Goal: Task Accomplishment & Management: Use online tool/utility

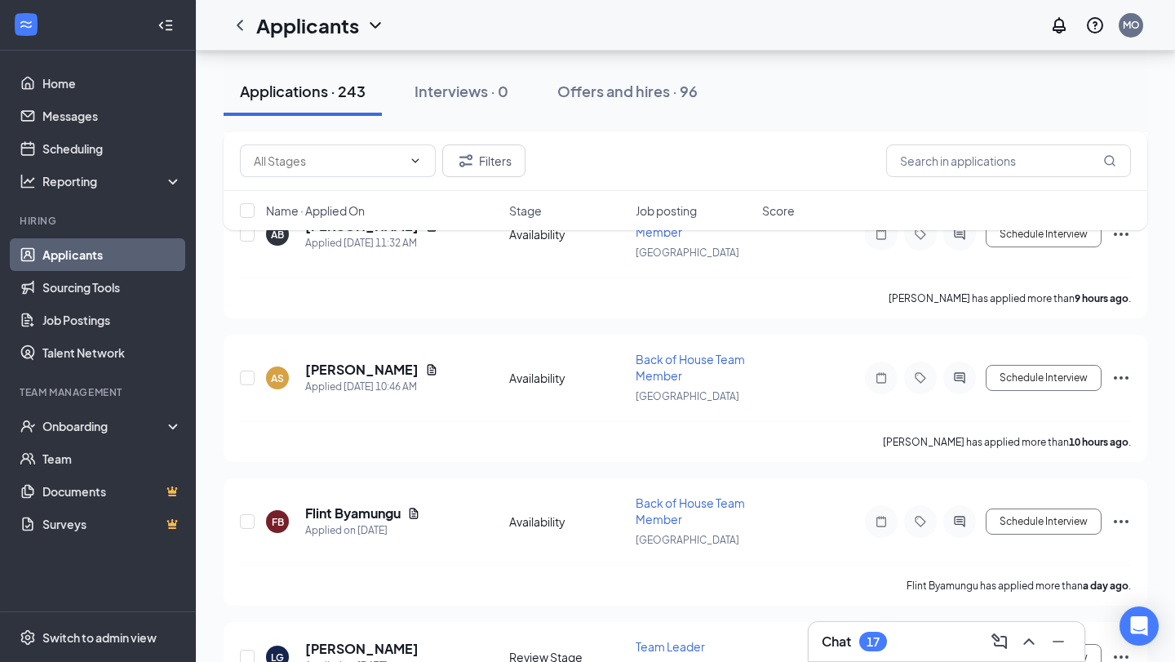
scroll to position [1525, 0]
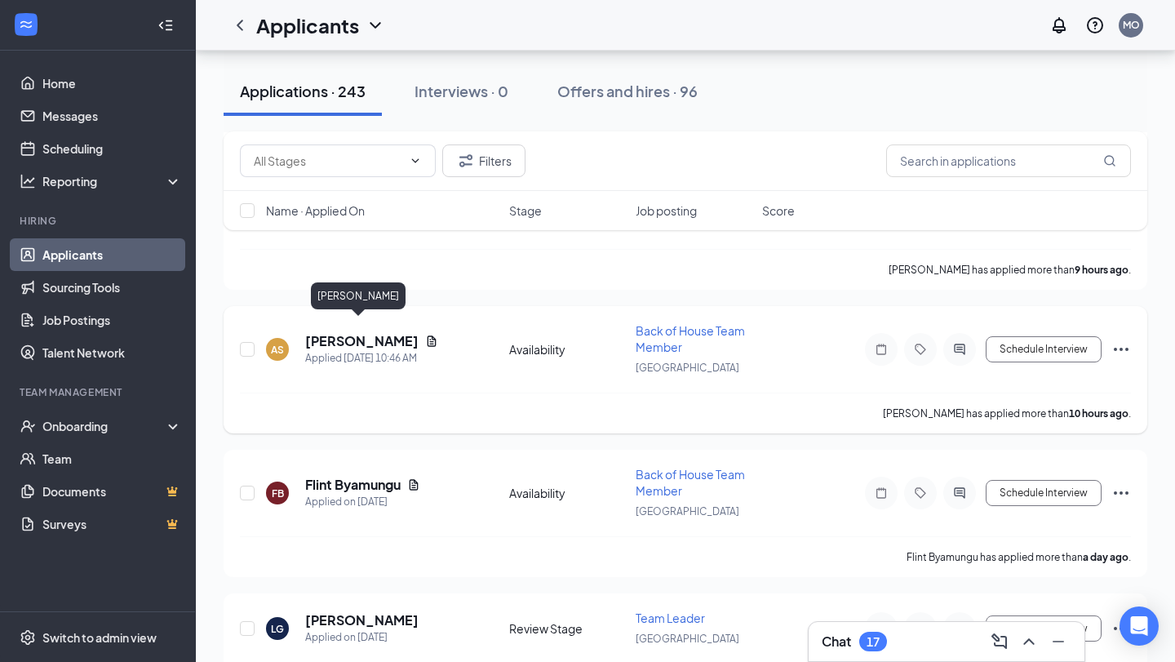
click at [371, 332] on h5 "[PERSON_NAME]" at bounding box center [361, 341] width 113 height 18
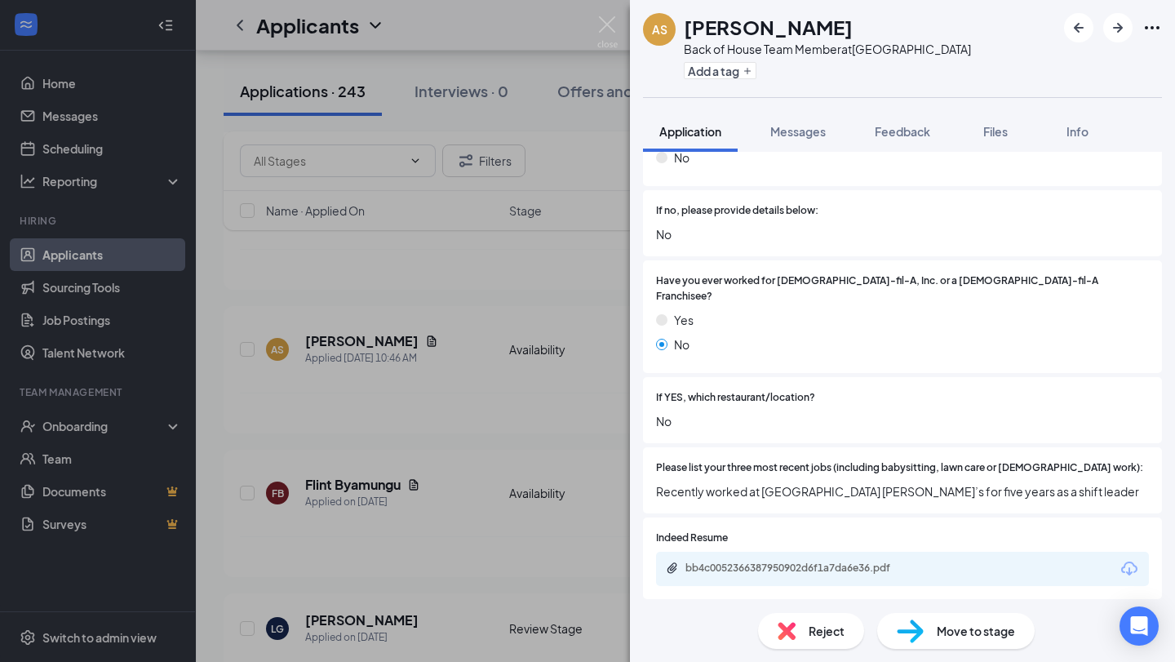
scroll to position [849, 0]
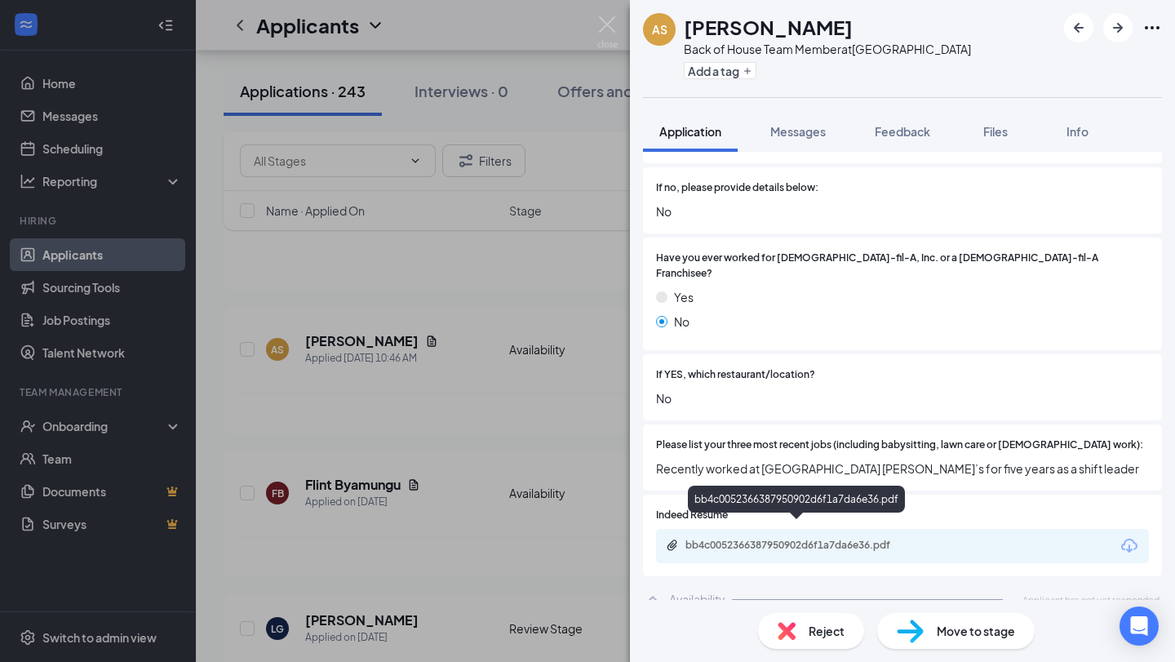
click at [772, 539] on div "bb4c0052366387950902d6f1a7da6e36.pdf" at bounding box center [800, 545] width 229 height 13
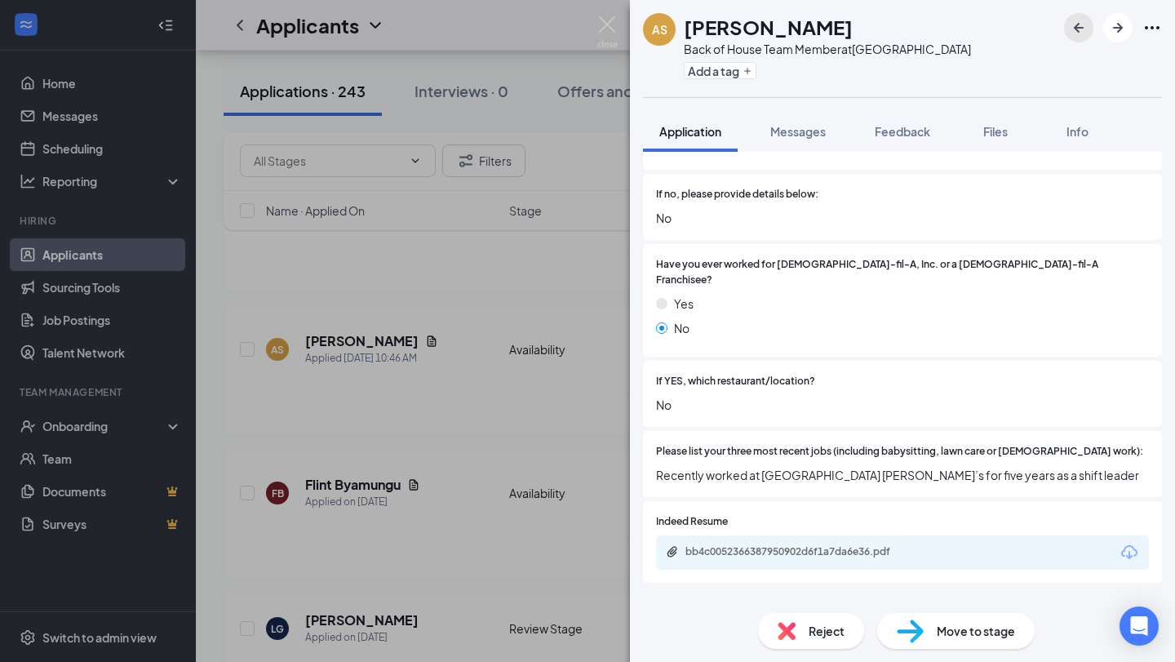
click at [1084, 25] on icon "ArrowLeftNew" at bounding box center [1079, 28] width 20 height 20
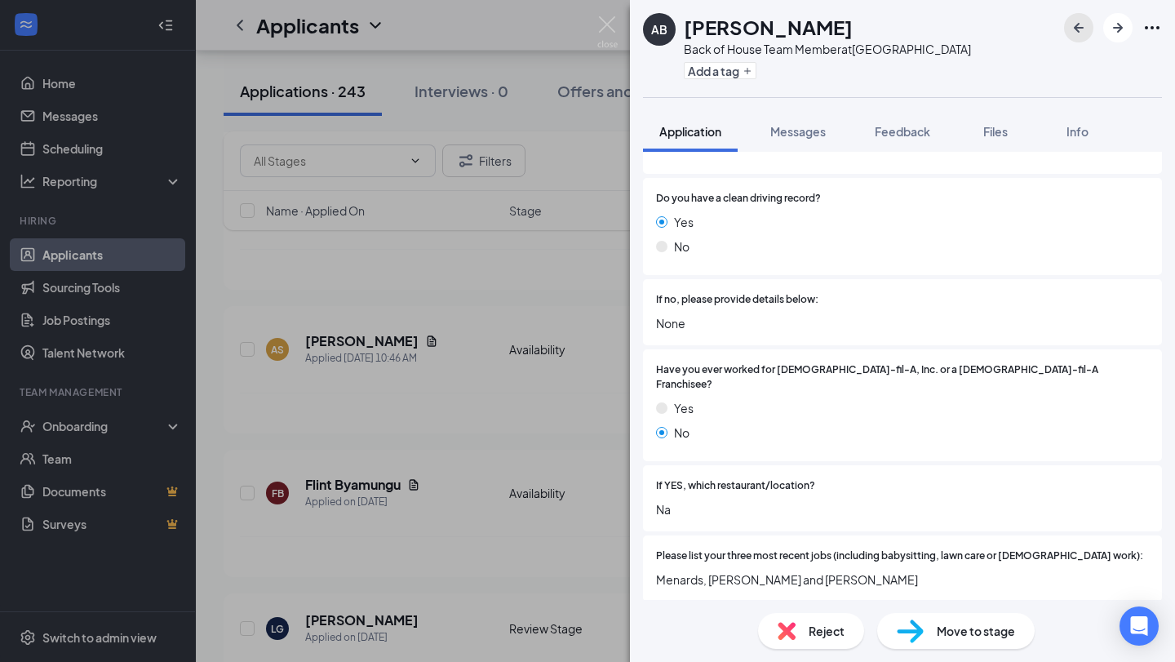
scroll to position [849, 0]
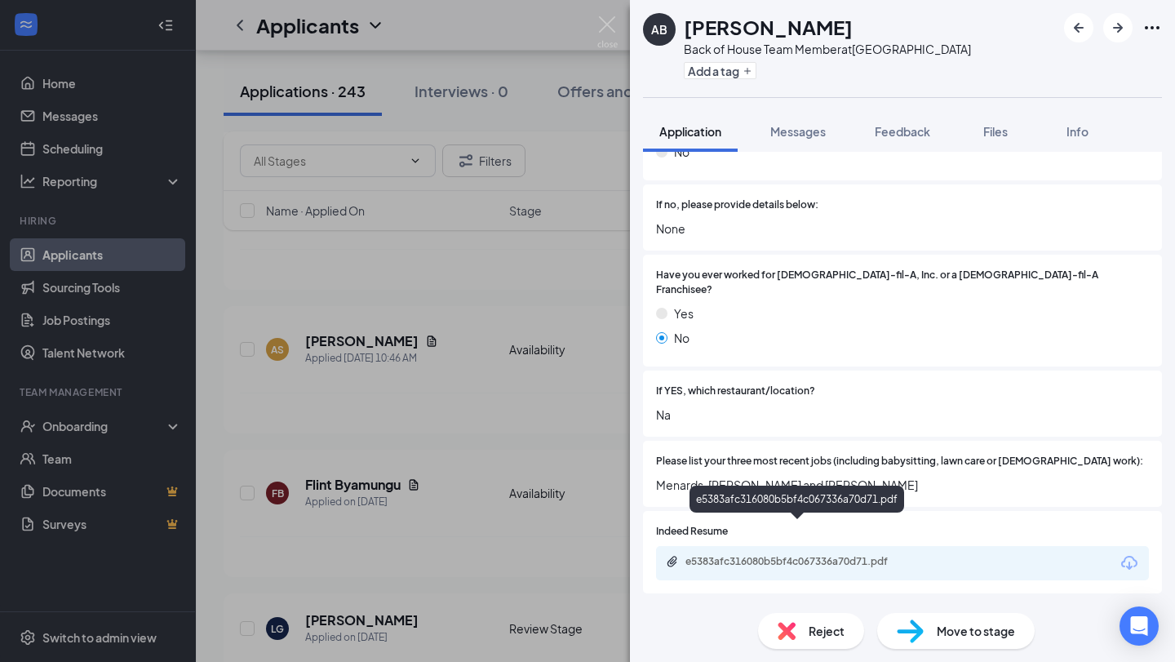
click at [830, 555] on div "e5383afc316080b5bf4c067336a70d71.pdf" at bounding box center [800, 561] width 229 height 13
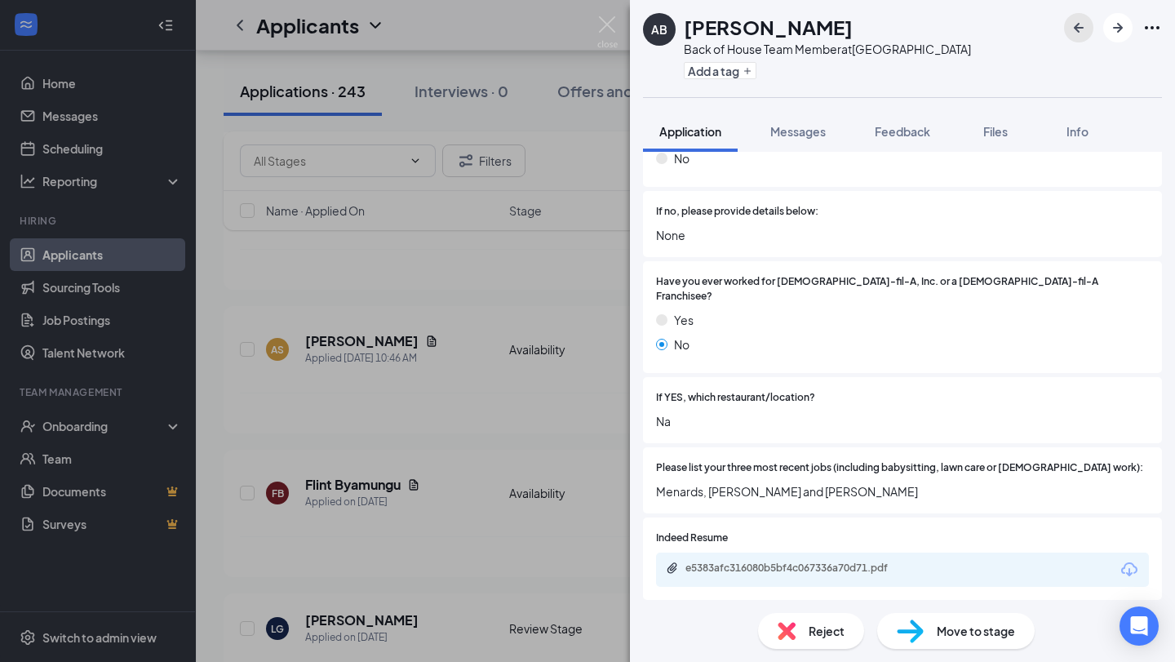
click at [1075, 33] on icon "ArrowLeftNew" at bounding box center [1079, 28] width 20 height 20
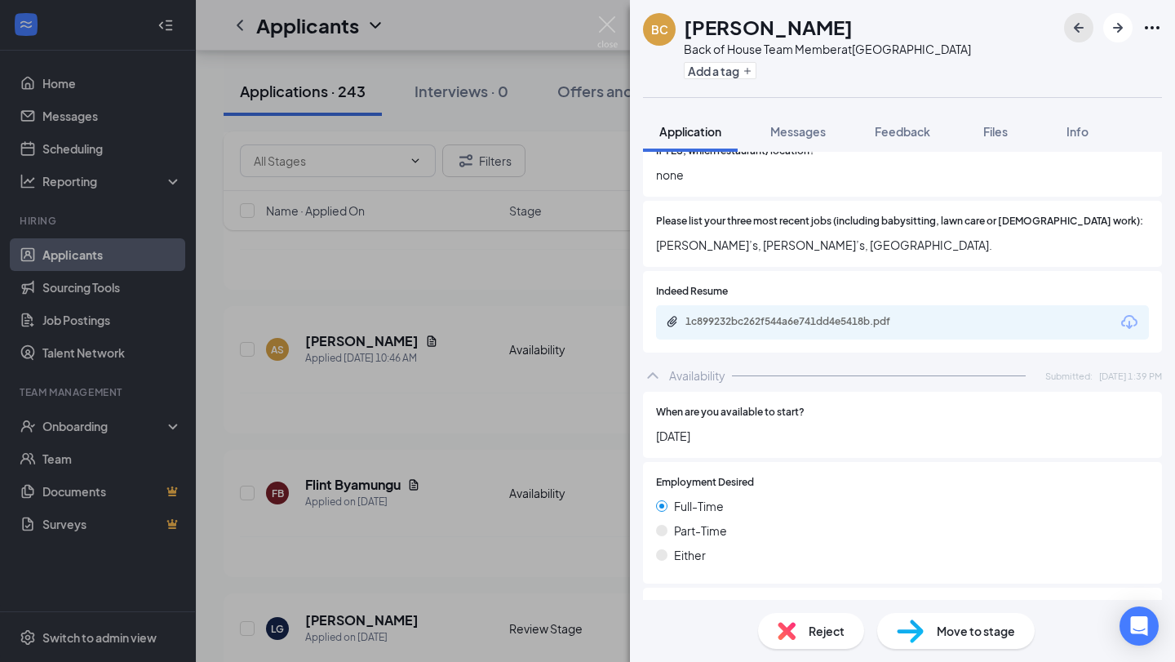
scroll to position [1076, 0]
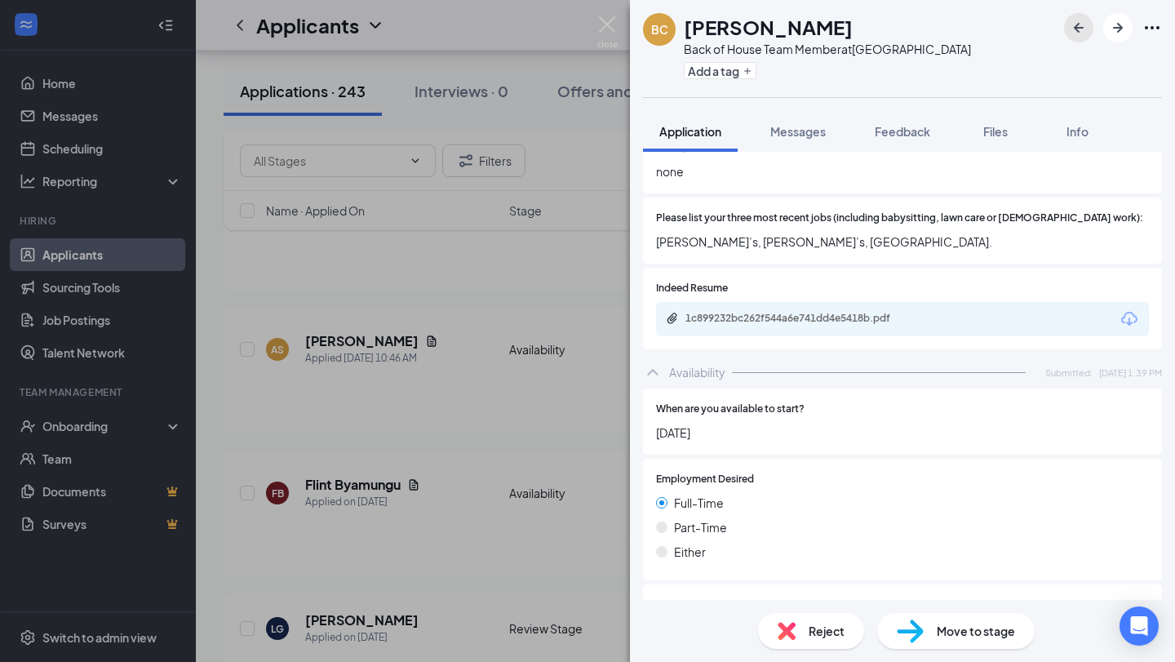
click at [1076, 27] on icon "ArrowLeftNew" at bounding box center [1079, 28] width 10 height 10
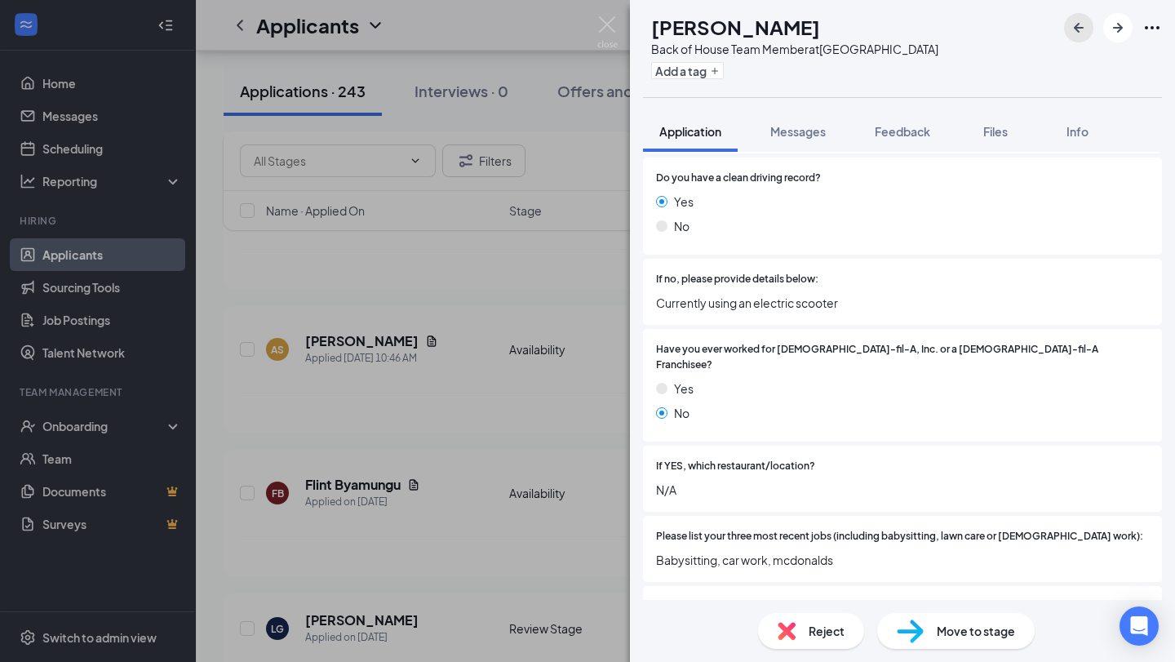
scroll to position [849, 0]
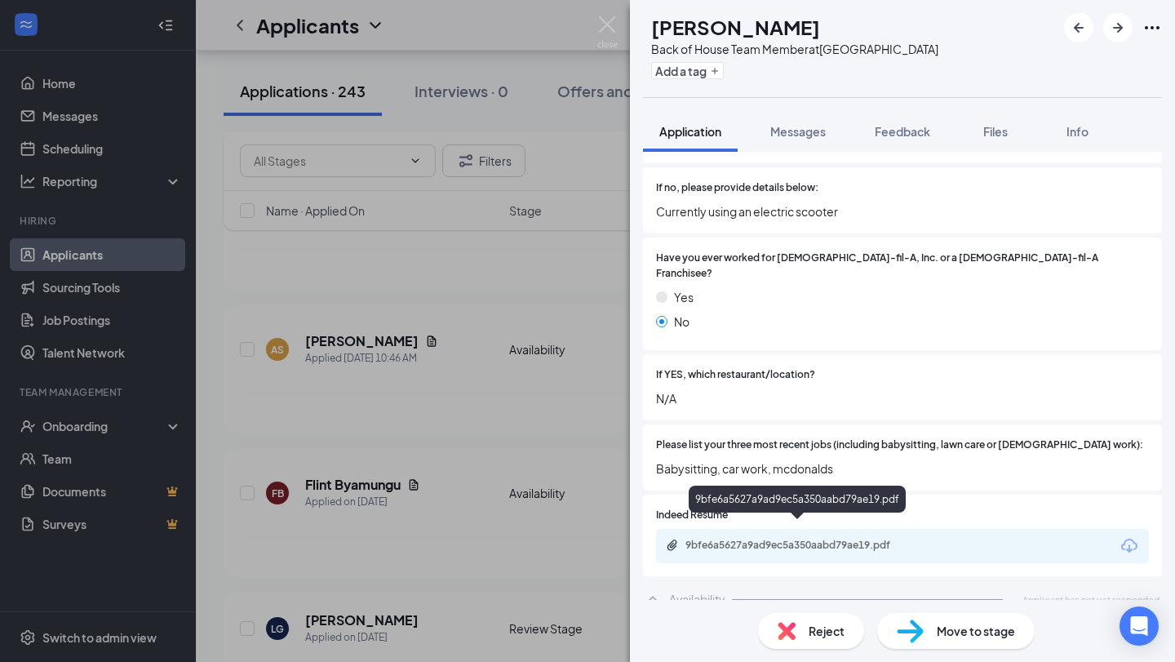
click at [762, 539] on div "9bfe6a5627a9ad9ec5a350aabd79ae19.pdf" at bounding box center [800, 545] width 229 height 13
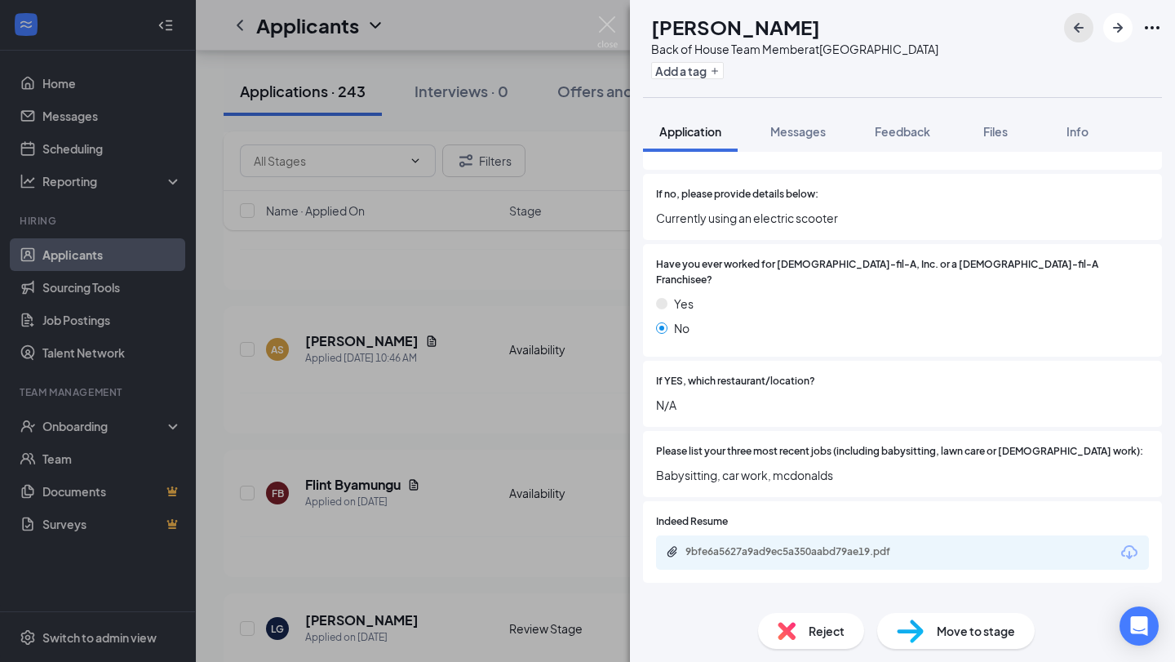
click at [1080, 25] on icon "ArrowLeftNew" at bounding box center [1079, 28] width 20 height 20
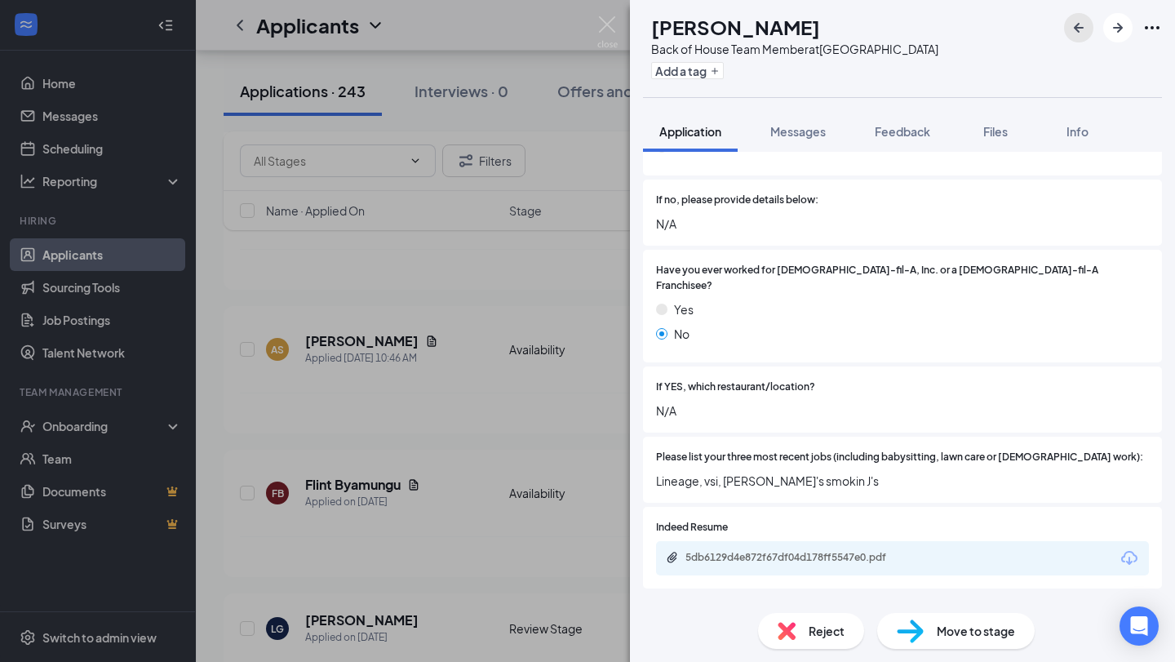
scroll to position [849, 0]
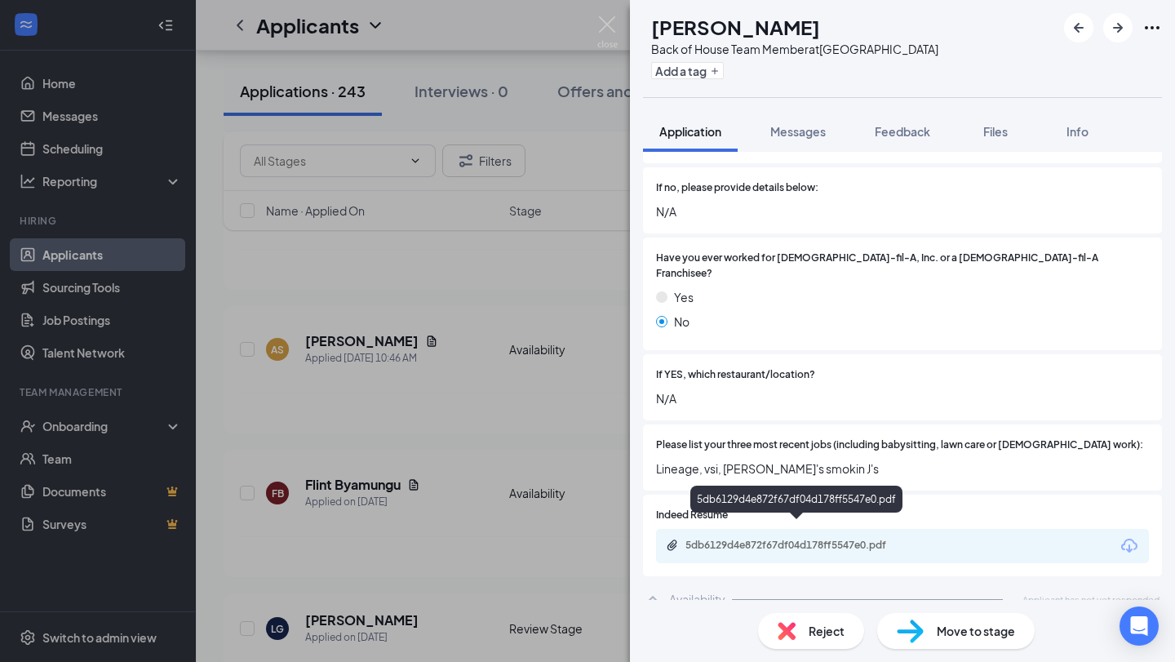
click at [769, 539] on div "5db6129d4e872f67df04d178ff5547e0.pdf" at bounding box center [800, 545] width 229 height 13
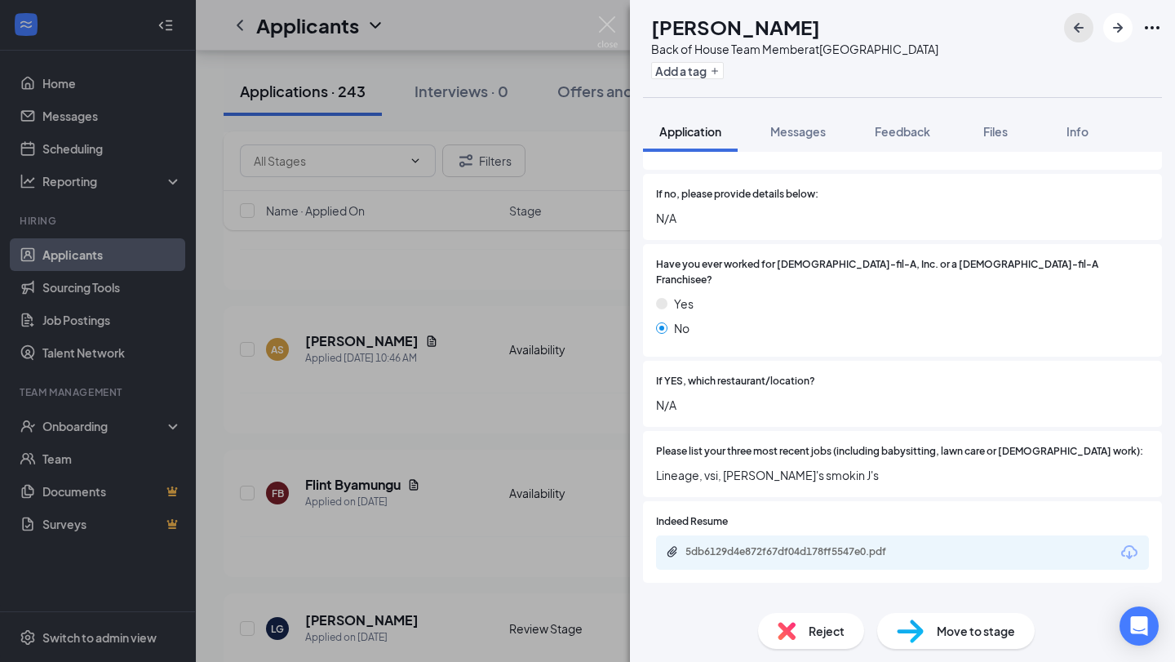
click at [1073, 27] on icon "ArrowLeftNew" at bounding box center [1079, 28] width 20 height 20
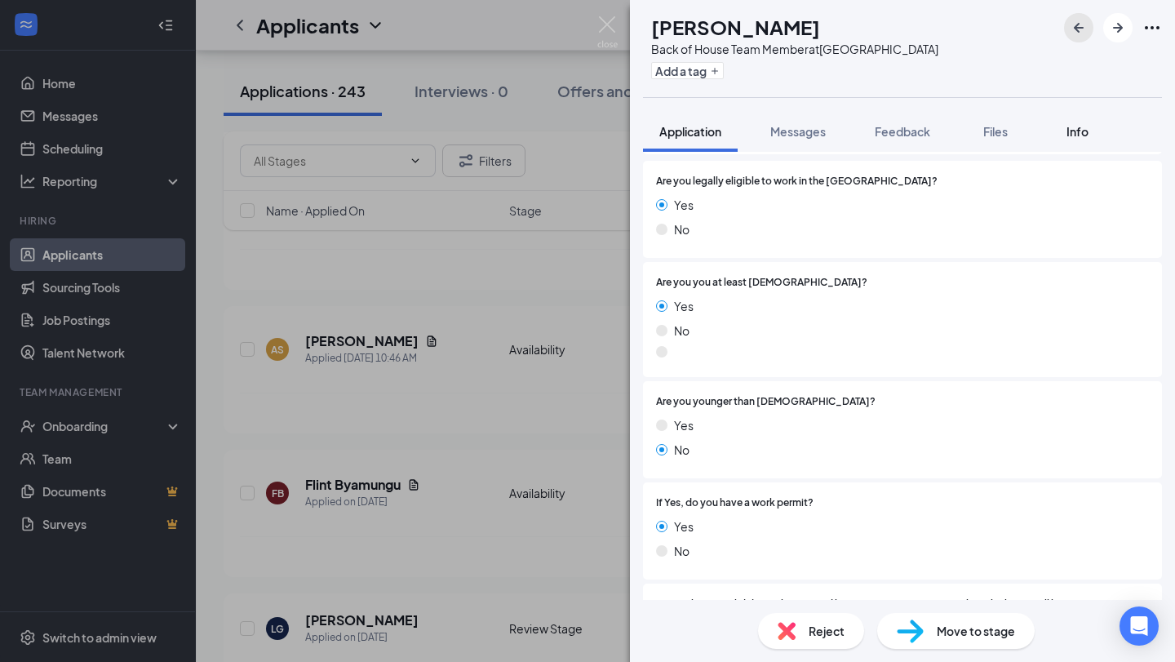
scroll to position [149, 0]
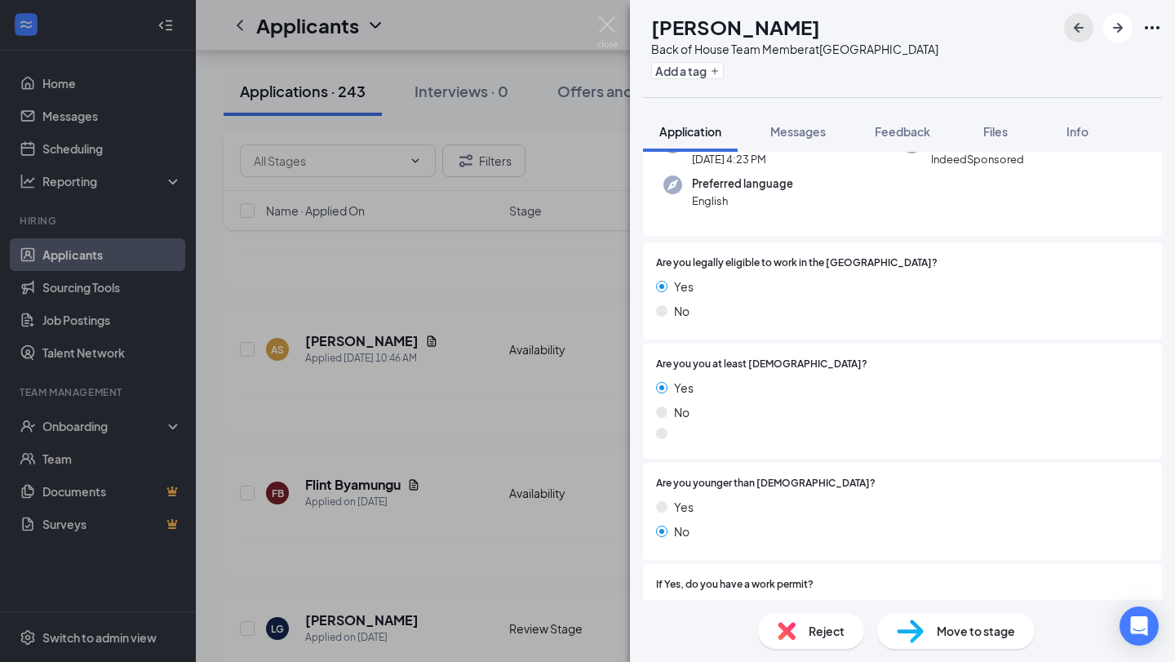
click at [1069, 29] on icon "ArrowLeftNew" at bounding box center [1079, 28] width 20 height 20
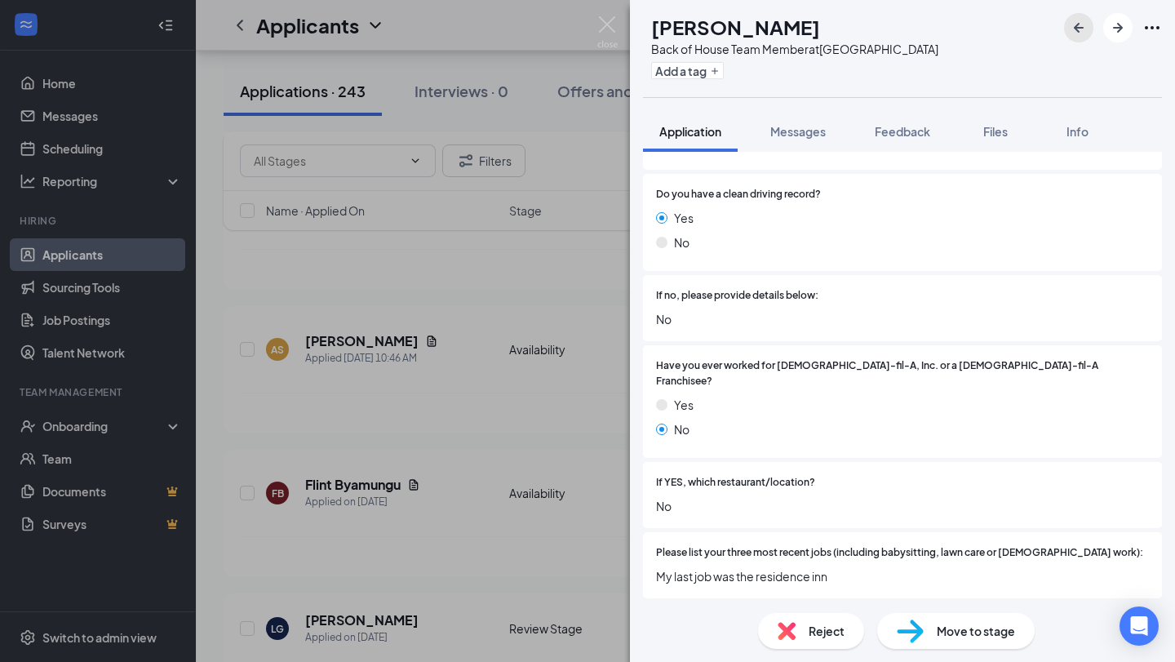
scroll to position [849, 0]
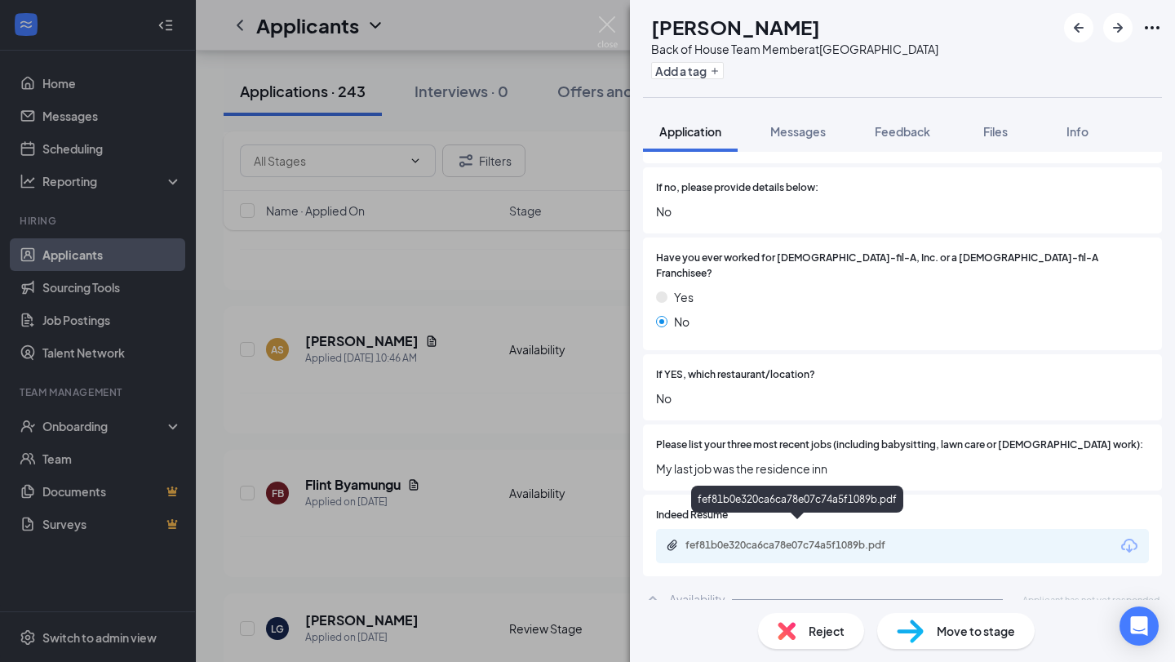
click at [795, 539] on div "fef81b0e320ca6ca78e07c74a5f1089b.pdf" at bounding box center [798, 547] width 264 height 16
click at [1075, 29] on icon "ArrowLeftNew" at bounding box center [1079, 28] width 20 height 20
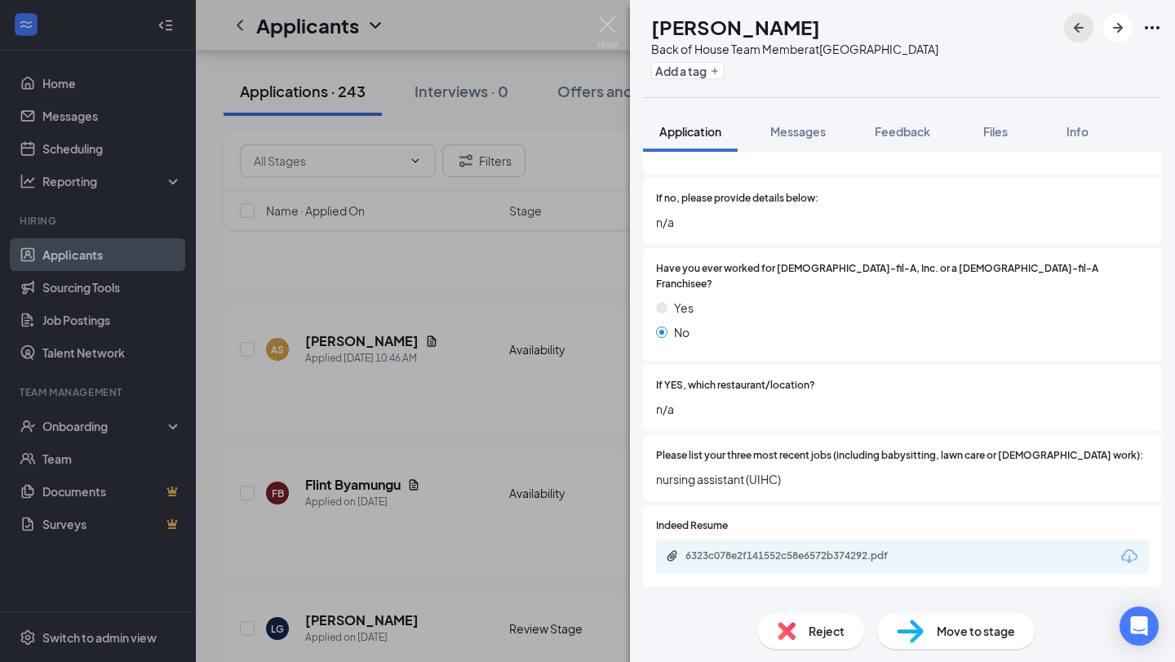
scroll to position [849, 0]
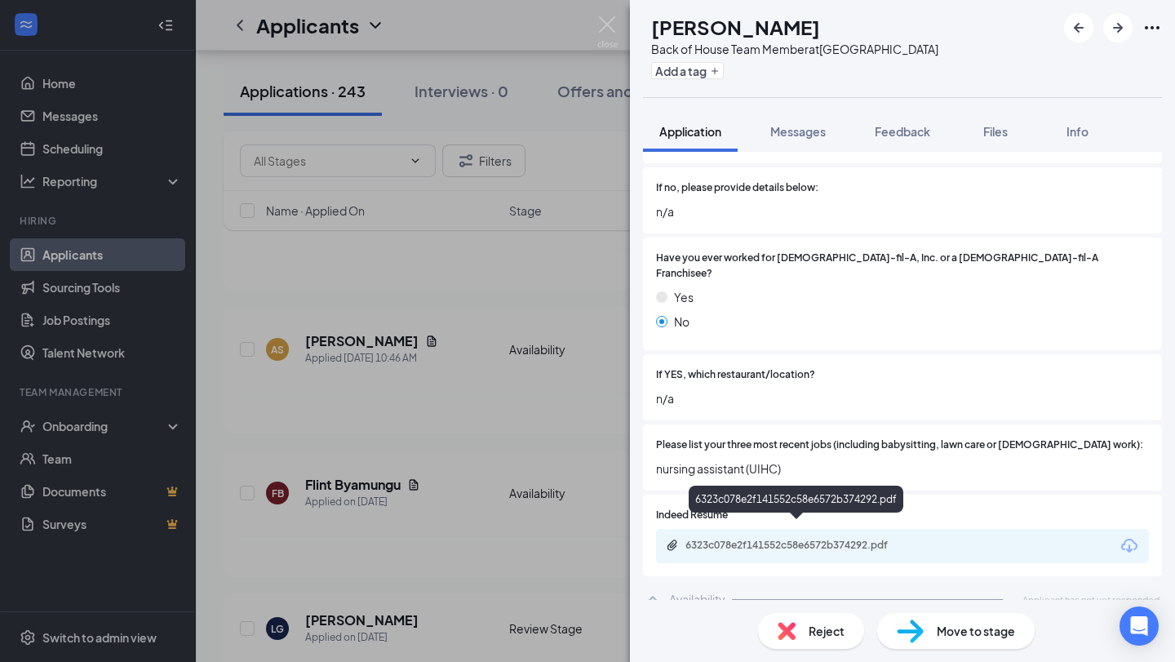
click at [761, 539] on div "6323c078e2f141552c58e6572b374292.pdf" at bounding box center [800, 545] width 229 height 13
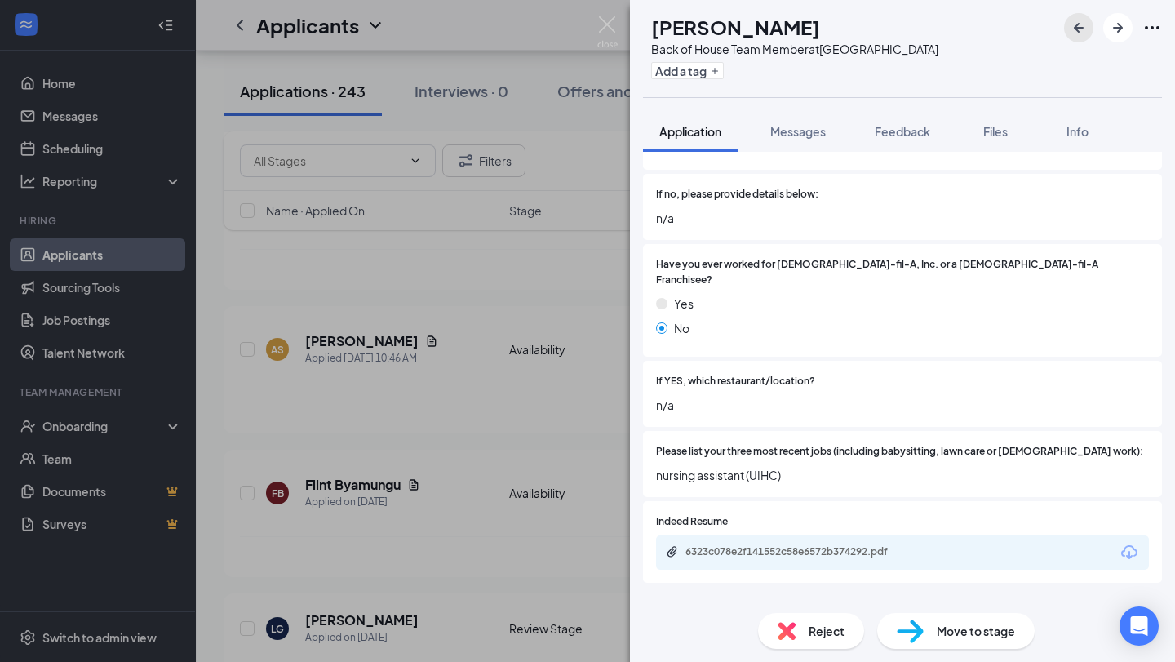
click at [1081, 27] on icon "ArrowLeftNew" at bounding box center [1079, 28] width 10 height 10
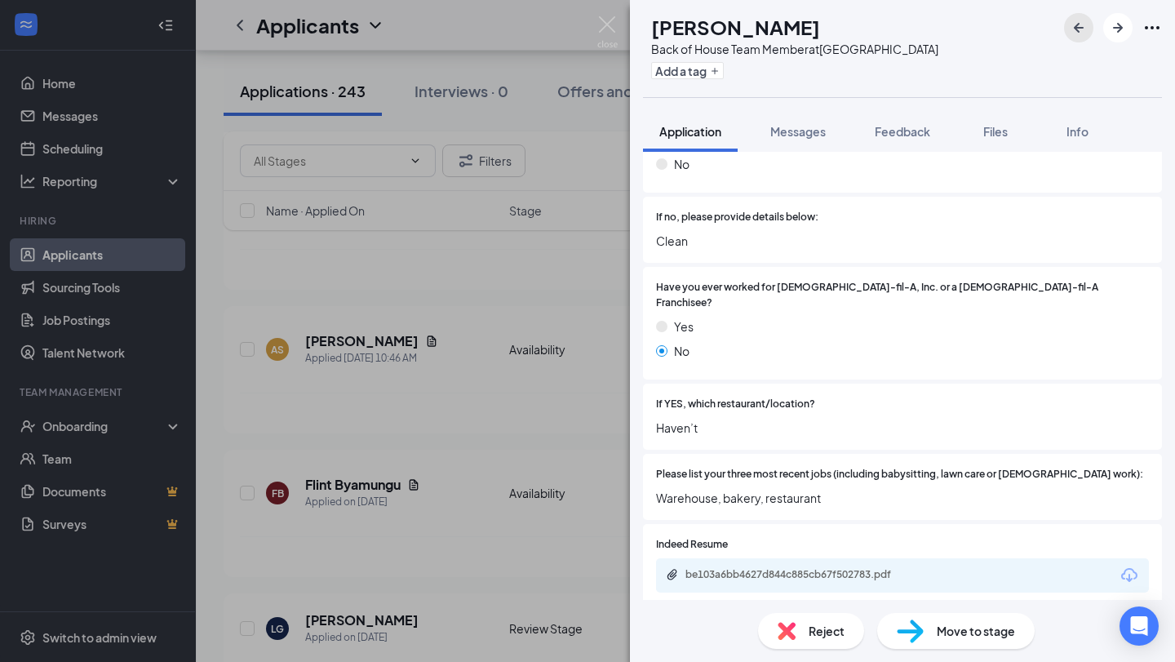
scroll to position [849, 0]
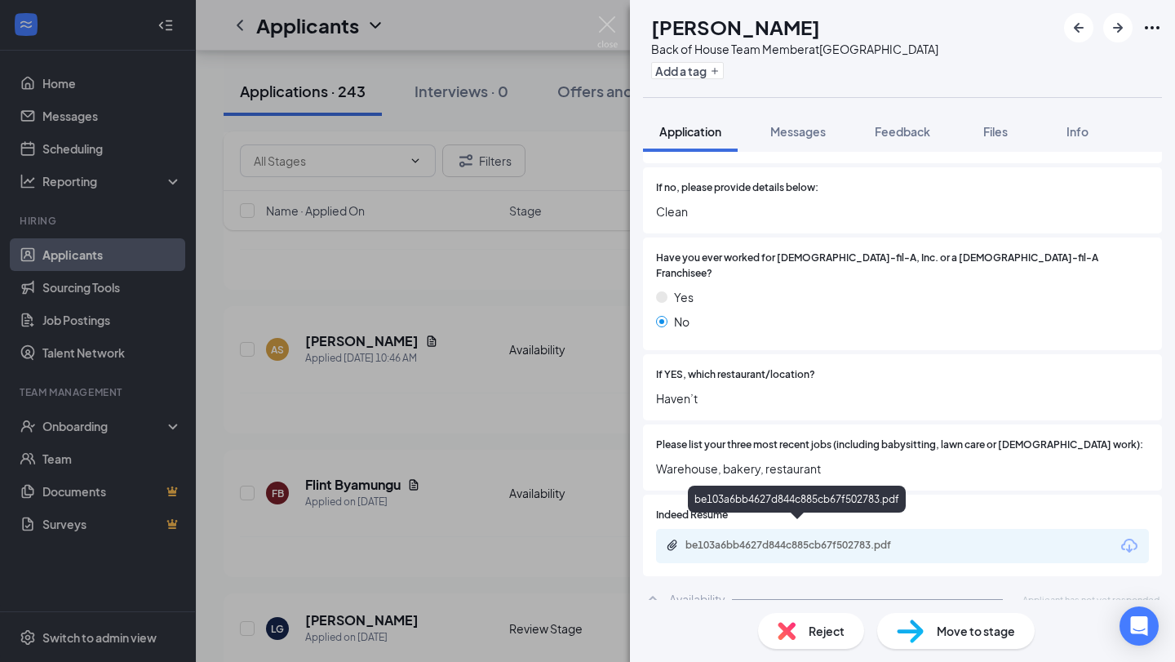
click at [839, 539] on div "be103a6bb4627d844c885cb67f502783.pdf" at bounding box center [800, 545] width 229 height 13
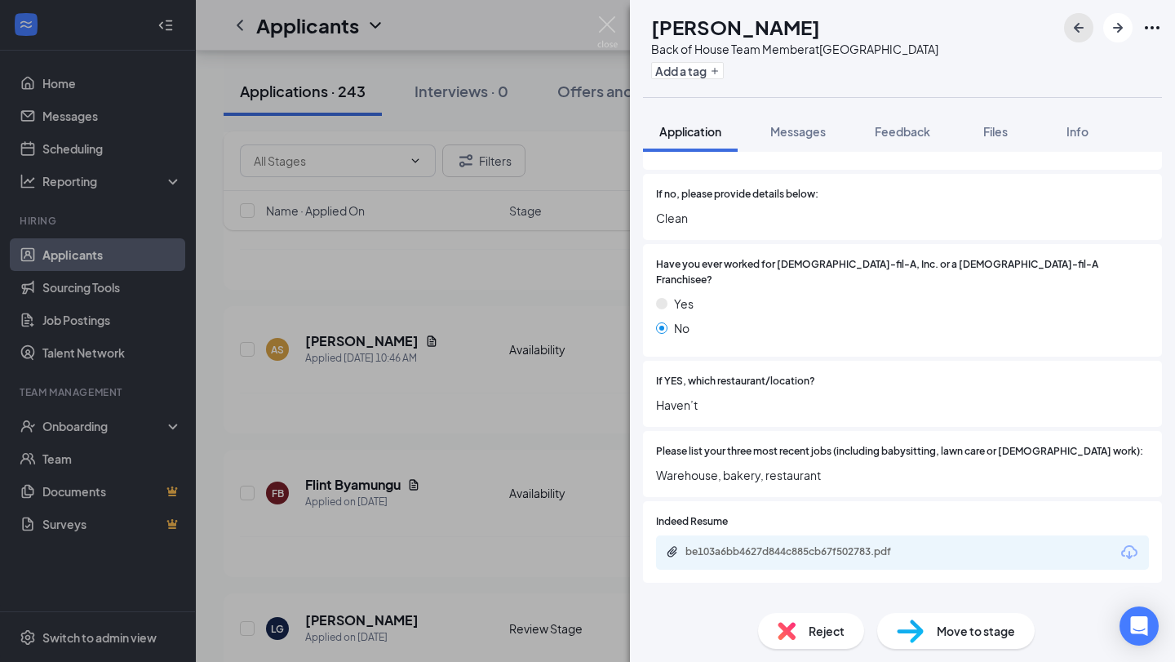
click at [1085, 31] on icon "ArrowLeftNew" at bounding box center [1079, 28] width 20 height 20
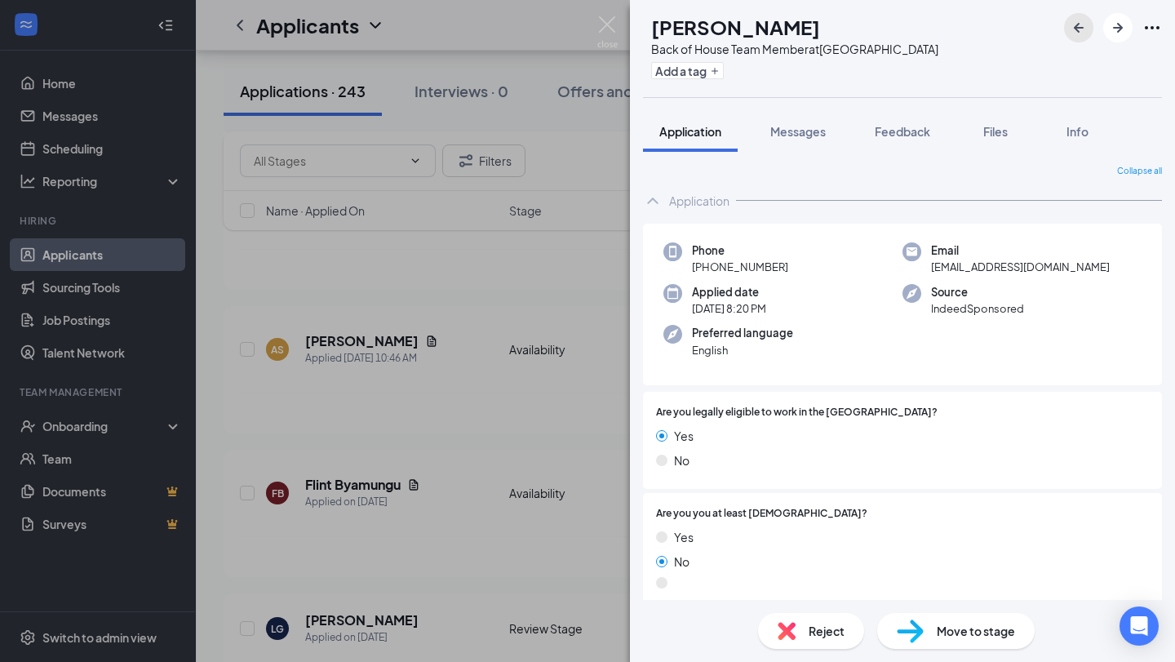
click at [1082, 32] on icon "ArrowLeftNew" at bounding box center [1079, 28] width 20 height 20
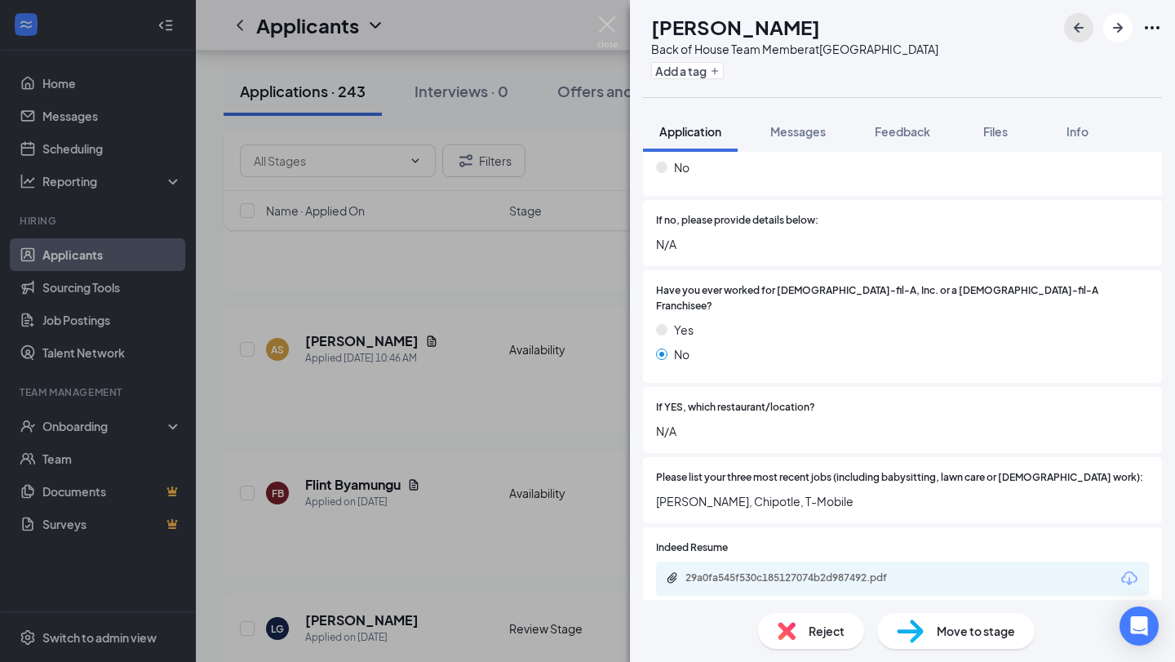
scroll to position [849, 0]
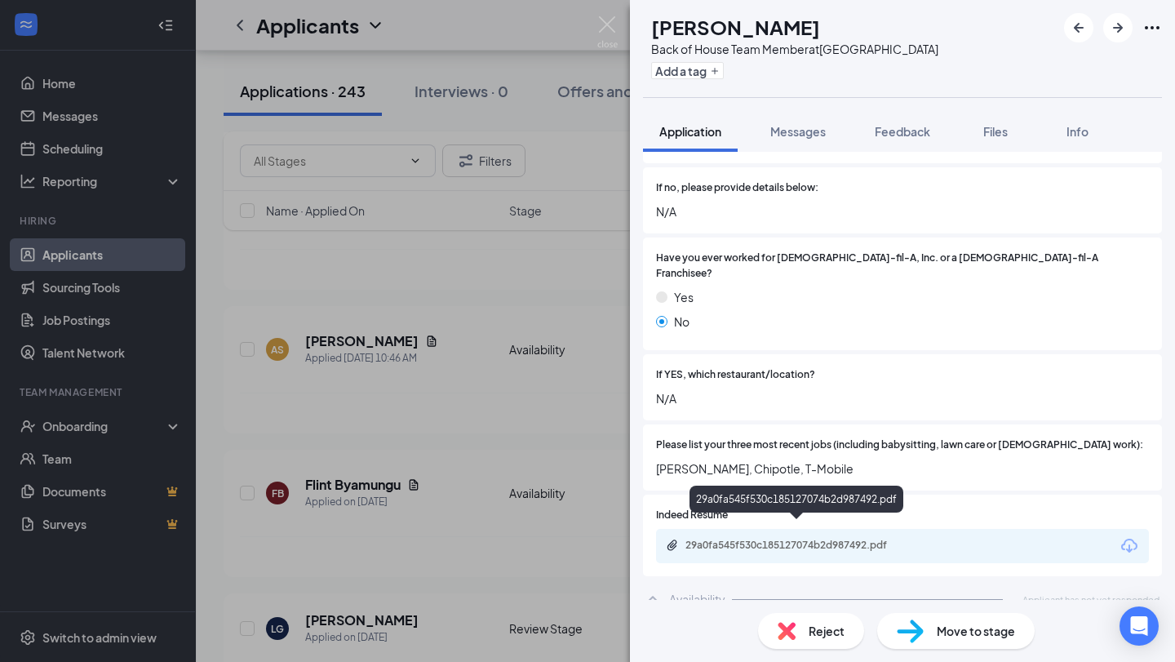
click at [823, 539] on div "29a0fa545f530c185127074b2d987492.pdf" at bounding box center [800, 545] width 229 height 13
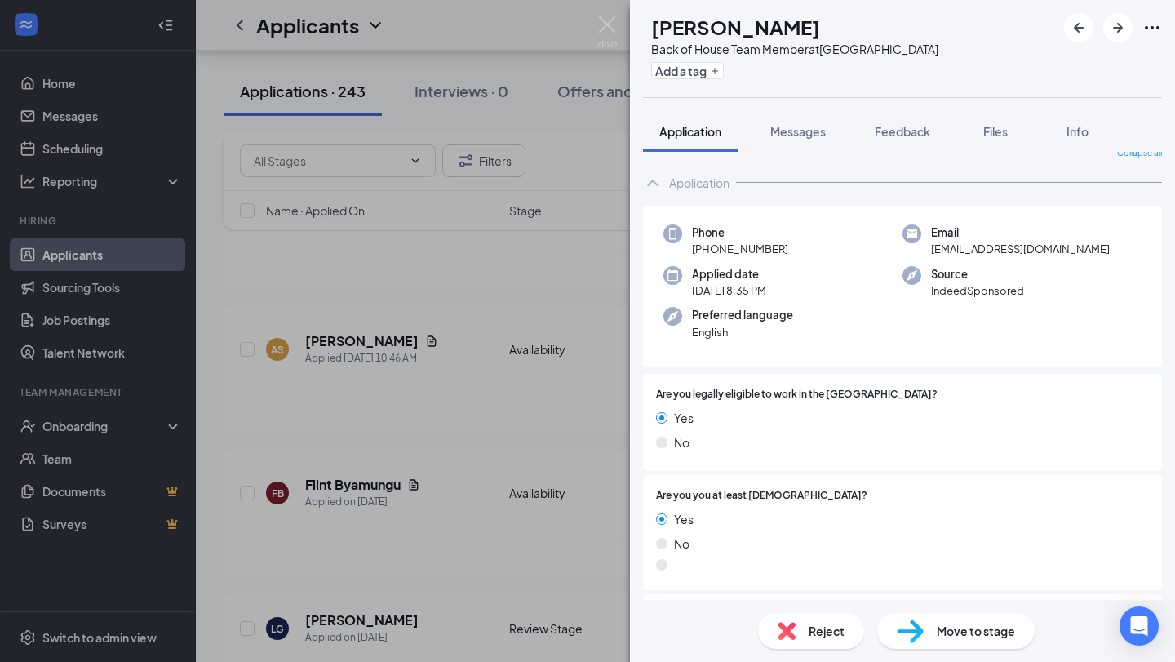
scroll to position [0, 0]
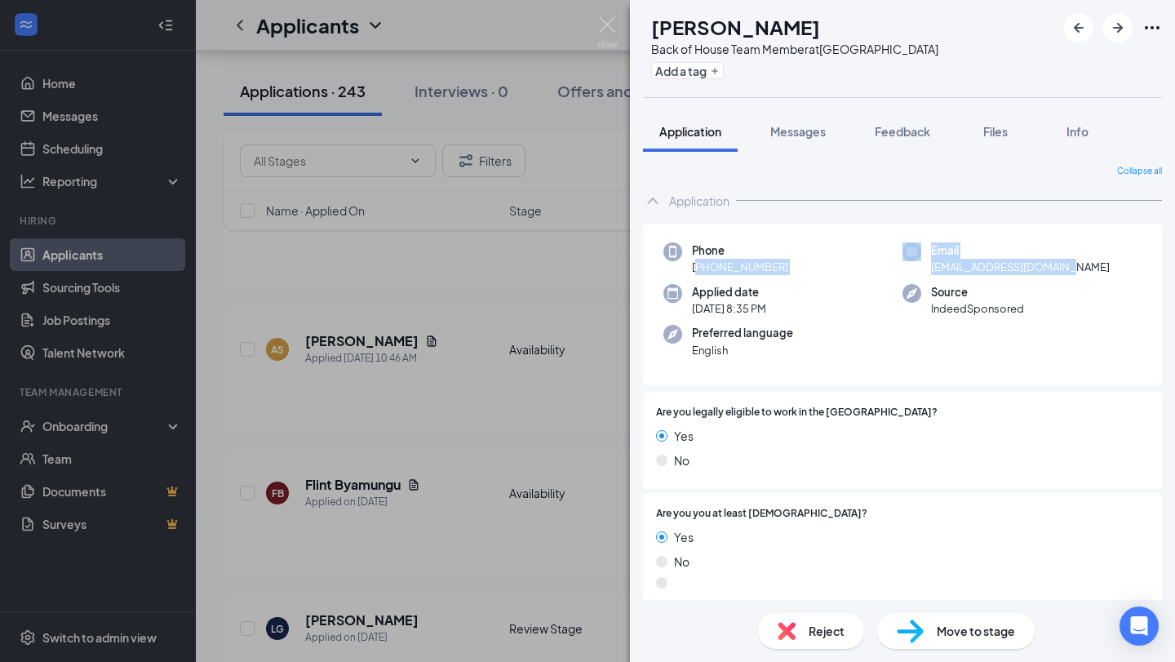
drag, startPoint x: 699, startPoint y: 267, endPoint x: 1096, endPoint y: 267, distance: 397.5
click at [1096, 267] on div "Phone [PHONE_NUMBER] Email [EMAIL_ADDRESS][DOMAIN_NAME] Applied date [DATE] 8:3…" at bounding box center [902, 305] width 519 height 162
copy div "[PHONE_NUMBER] Email [EMAIL_ADDRESS][DOMAIN_NAME]"
click at [1078, 27] on icon "ArrowLeftNew" at bounding box center [1079, 28] width 10 height 10
click at [554, 286] on div "BN [PERSON_NAME] Back of House Team Member at [GEOGRAPHIC_DATA] Add a tag Appli…" at bounding box center [587, 331] width 1175 height 662
